Goal: Information Seeking & Learning: Learn about a topic

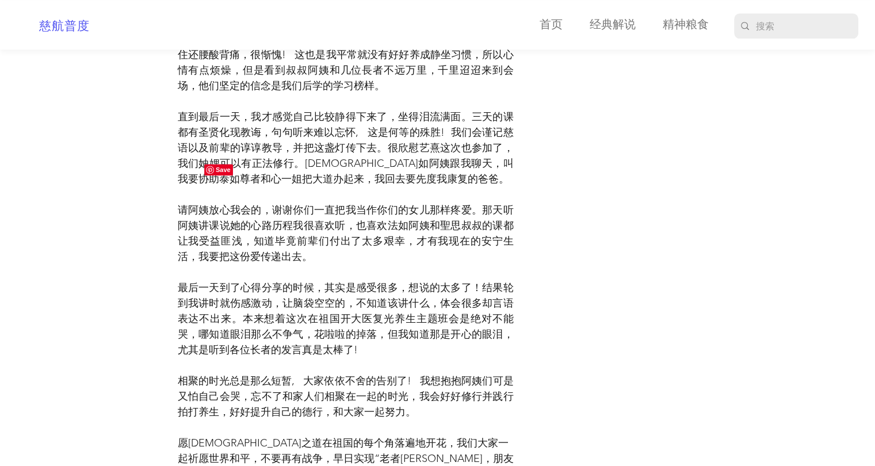
scroll to position [10202, 0]
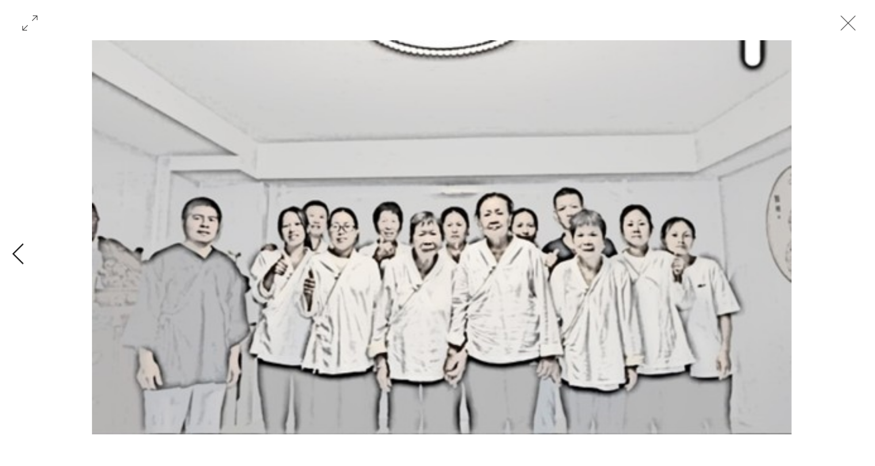
click at [847, 22] on icon "關閉" at bounding box center [848, 23] width 15 height 15
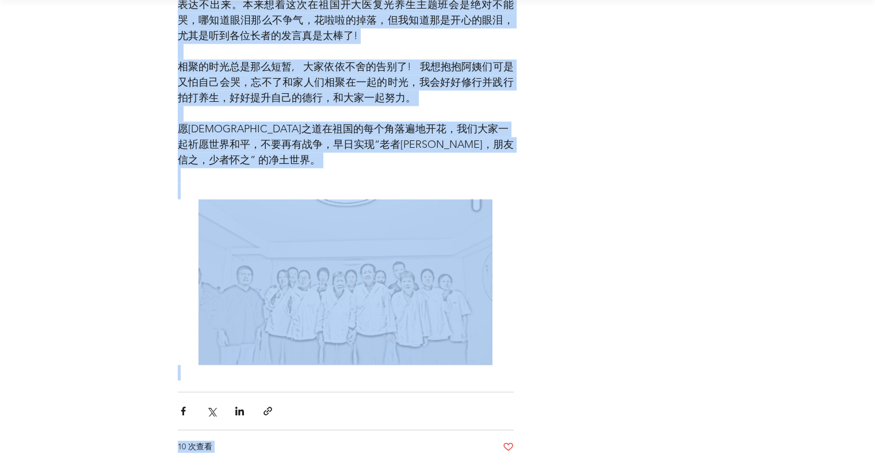
scroll to position [10720, 0]
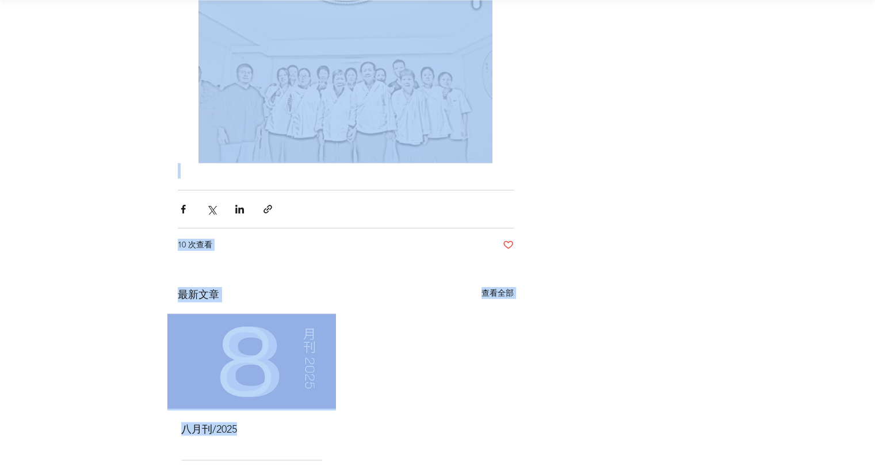
drag, startPoint x: 180, startPoint y: 139, endPoint x: 465, endPoint y: 495, distance: 456.1
copy div "lor/2973 ipsu 88dol sita 45 co adi elit ： seddoe，tempor，incidid，ut lab。 etdo： m…"
click at [519, 314] on div "八月刊/2025 111 0 則留言 0 未被按讚的文章 七月刊/2025 94 0 則留言 0 未被按讚的文章 六月刊/2025 141 0 則留言 0 未…" at bounding box center [345, 404] width 357 height 180
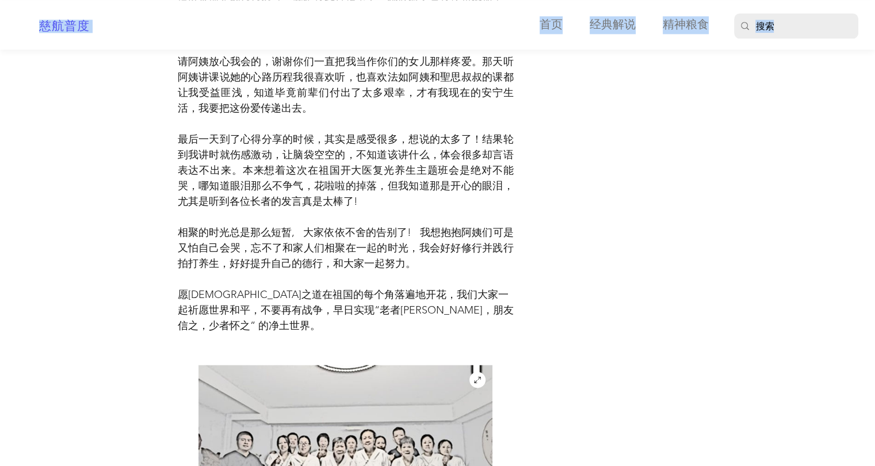
scroll to position [10341, 0]
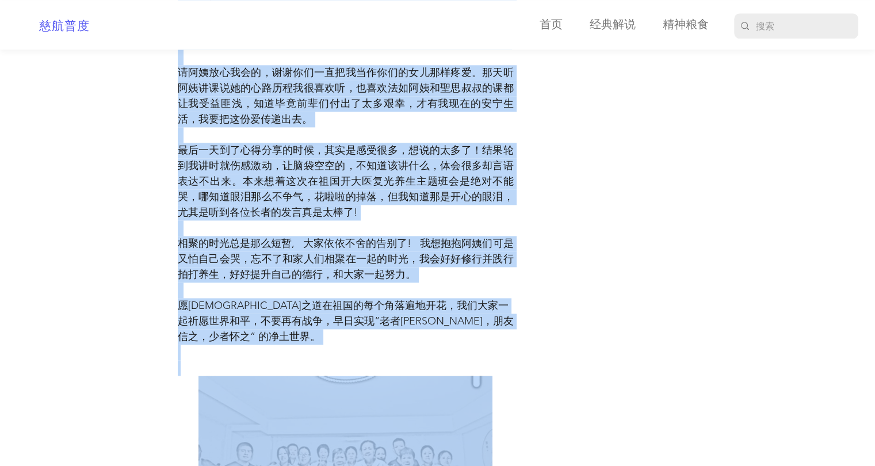
drag, startPoint x: 178, startPoint y: 213, endPoint x: 485, endPoint y: 195, distance: 307.3
copy div "lor/2973 ipsu 88dol sita 45 co adi elit ： seddoe，tempor，incidid，ut lab。 etdo： m…"
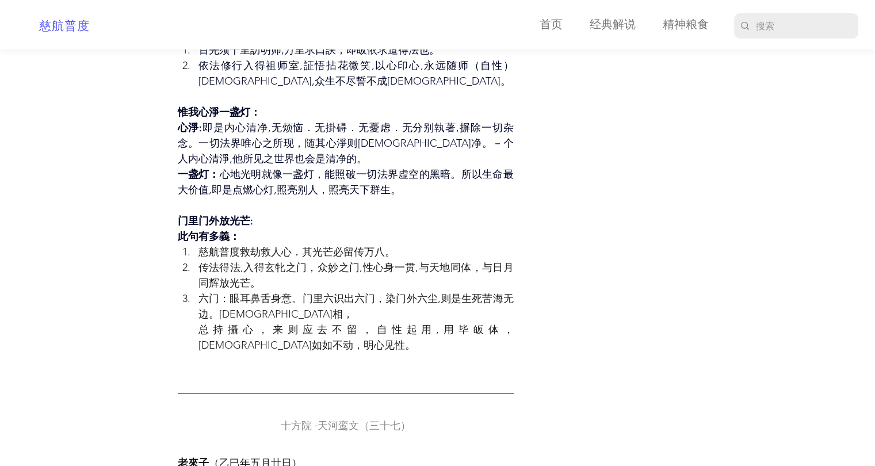
scroll to position [3913, 0]
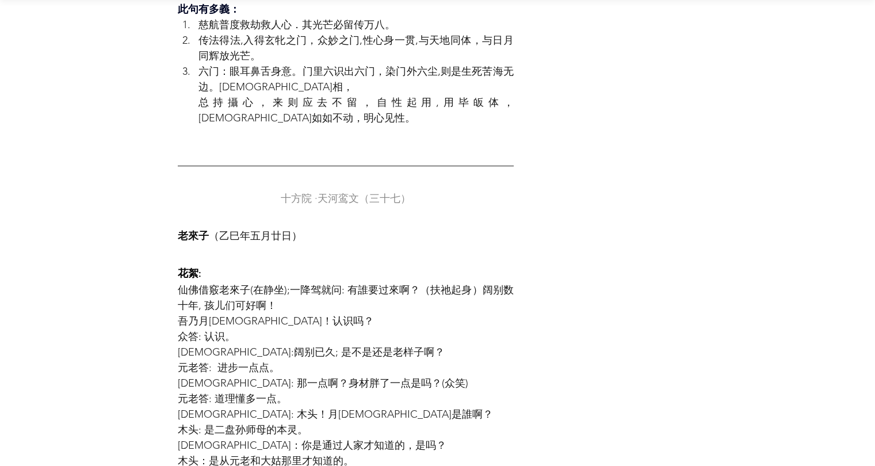
scroll to position [4143, 0]
